Goal: Complete application form

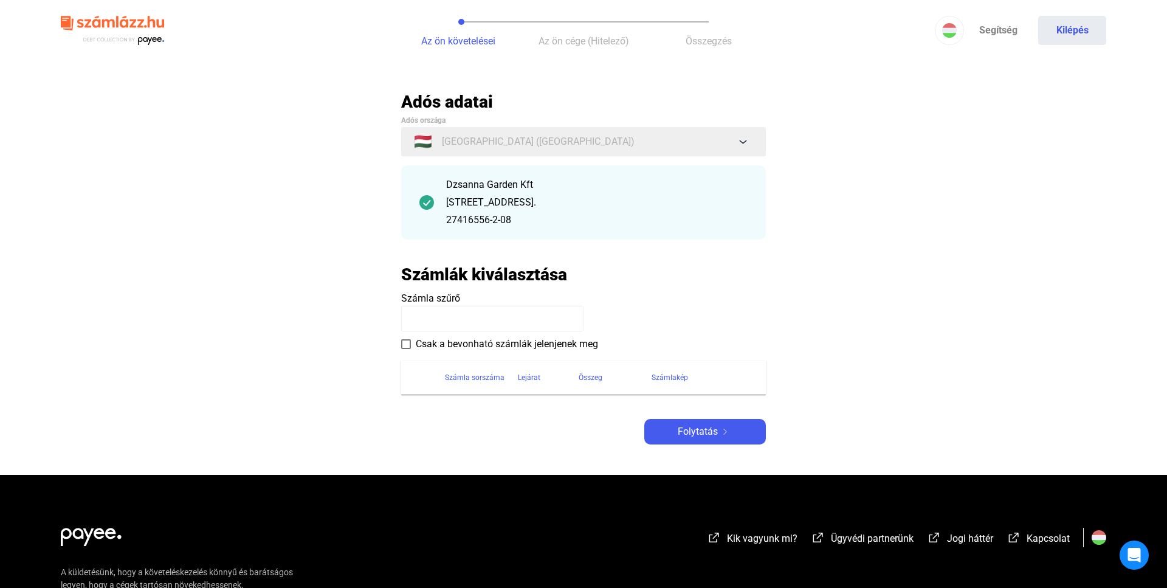
click at [575, 207] on div "[STREET_ADDRESS]." at bounding box center [597, 202] width 302 height 15
click at [458, 212] on div "Dzsanna Garden Kft [STREET_ADDRESS]. 27416556-2-08" at bounding box center [597, 203] width 302 height 50
click at [427, 204] on img at bounding box center [427, 202] width 15 height 15
click at [436, 317] on input at bounding box center [492, 319] width 182 height 26
click at [421, 311] on input at bounding box center [492, 319] width 182 height 26
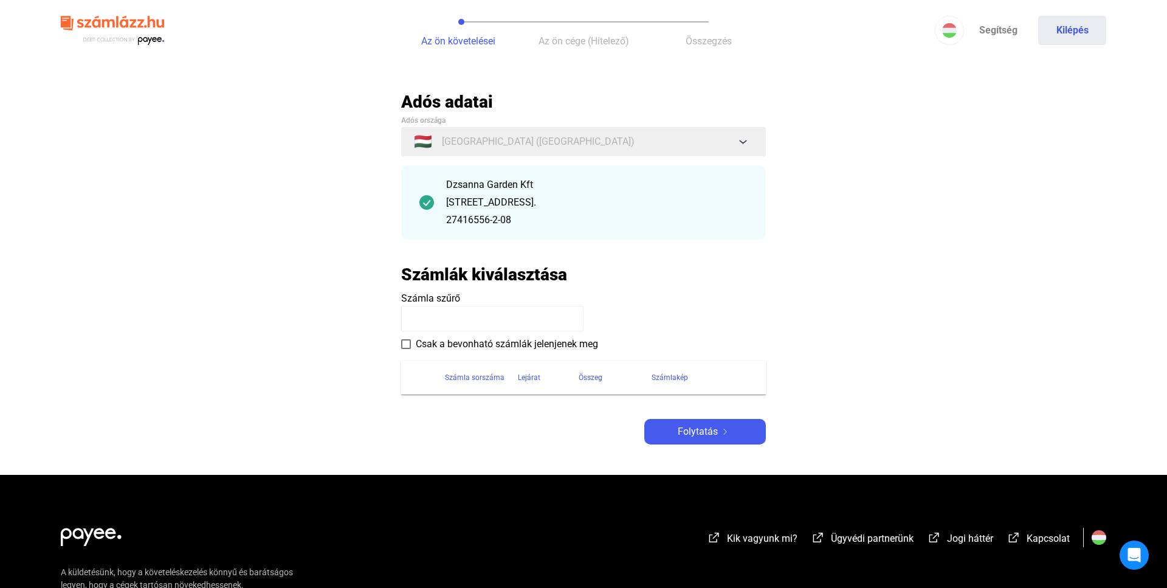
click at [446, 326] on input at bounding box center [492, 319] width 182 height 26
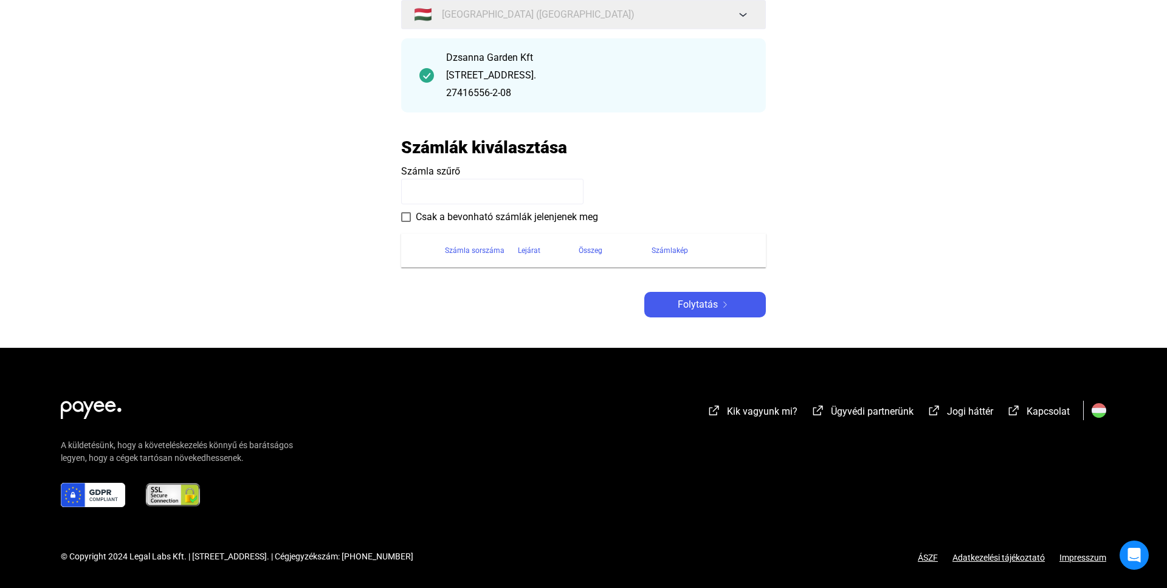
scroll to position [66, 0]
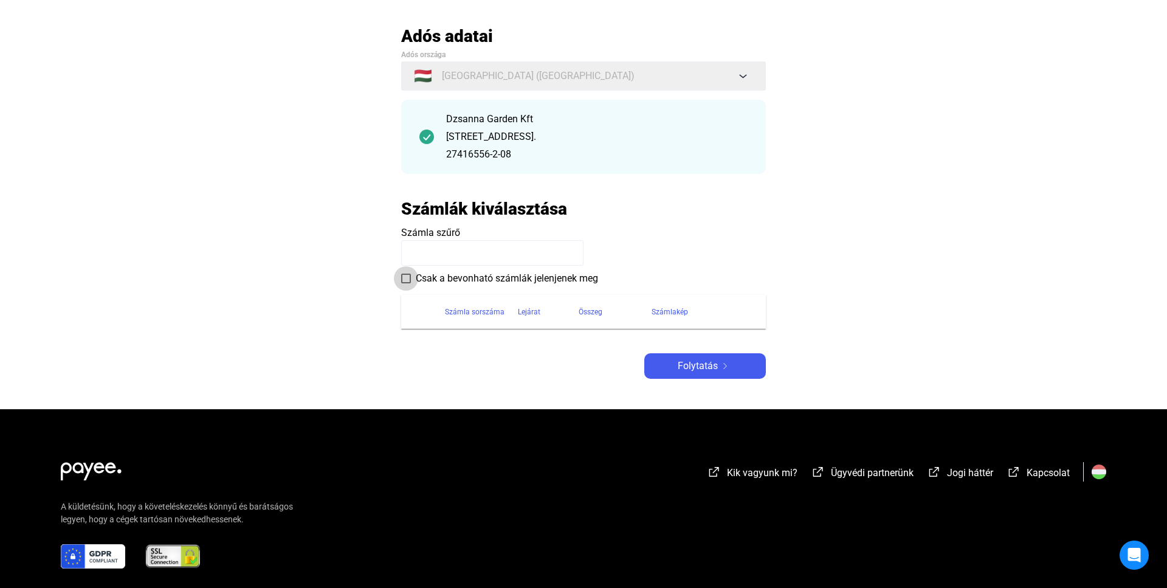
click at [406, 279] on span at bounding box center [406, 279] width 10 height 10
click at [406, 281] on span at bounding box center [406, 279] width 10 height 10
click at [446, 249] on input at bounding box center [492, 253] width 182 height 26
type input "**********"
click at [711, 365] on span "Folytatás" at bounding box center [698, 366] width 40 height 15
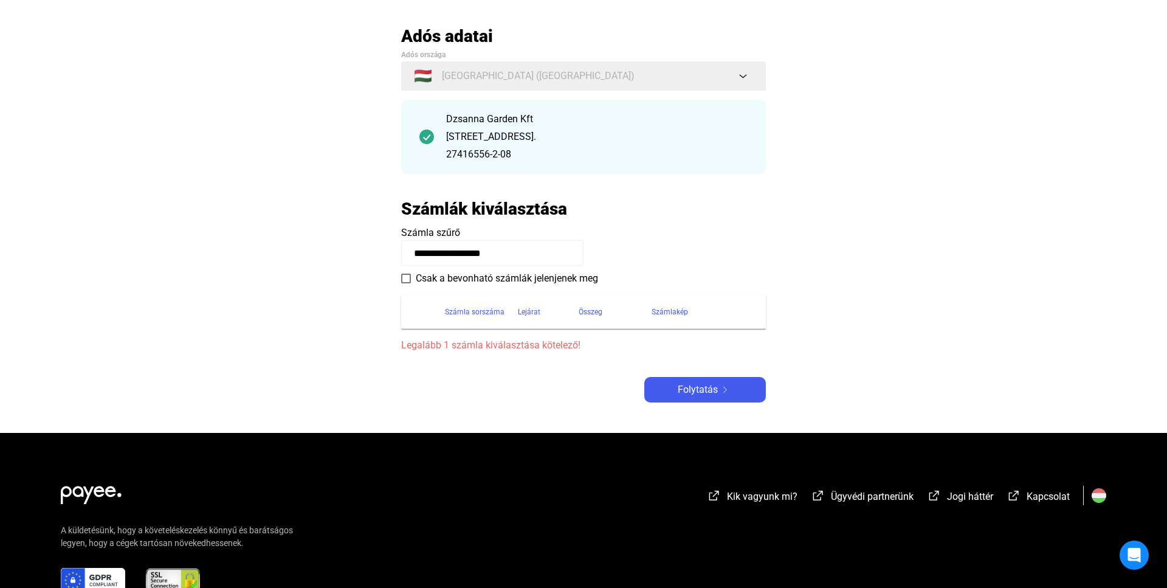
drag, startPoint x: 526, startPoint y: 257, endPoint x: 217, endPoint y: 230, distance: 310.0
click at [401, 240] on input "**********" at bounding box center [492, 253] width 182 height 26
click at [406, 282] on span at bounding box center [406, 279] width 10 height 10
click at [476, 308] on div "Számla sorszáma" at bounding box center [475, 312] width 60 height 15
click at [538, 307] on div "Lejárat" at bounding box center [529, 312] width 22 height 15
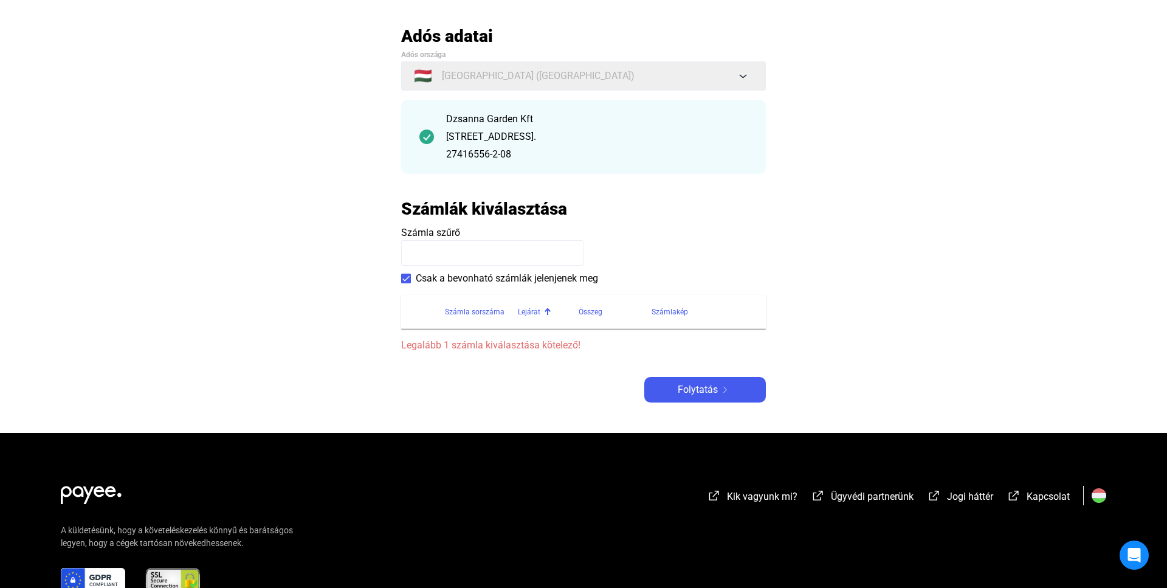
click at [496, 343] on span "Legalább 1 számla kiválasztása kötelező!" at bounding box center [583, 345] width 365 height 15
click at [491, 356] on div "Adós adatai Adós országa 🇭🇺 [STREET_ADDRESS] 27416556-2-08 Számlák kiválasztása…" at bounding box center [583, 214] width 365 height 377
click at [489, 348] on span "Legalább 1 számla kiválasztása kötelező!" at bounding box center [583, 345] width 365 height 15
